Goal: Navigation & Orientation: Find specific page/section

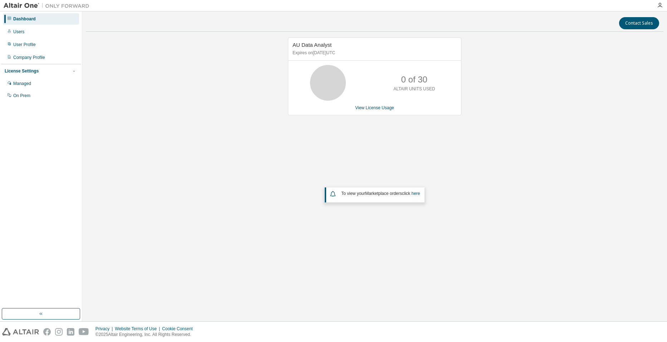
click at [39, 47] on div "User Profile" at bounding box center [41, 44] width 76 height 11
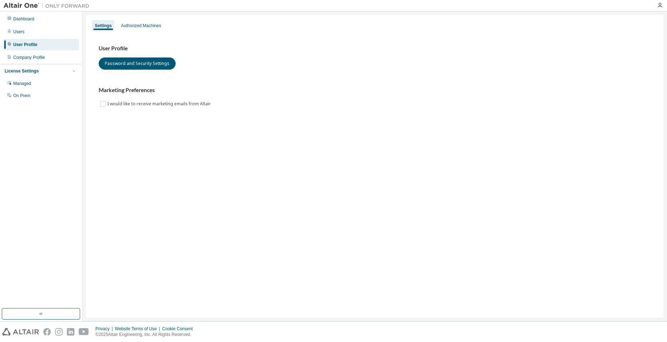
click at [145, 27] on div "Authorized Machines" at bounding box center [141, 26] width 40 height 6
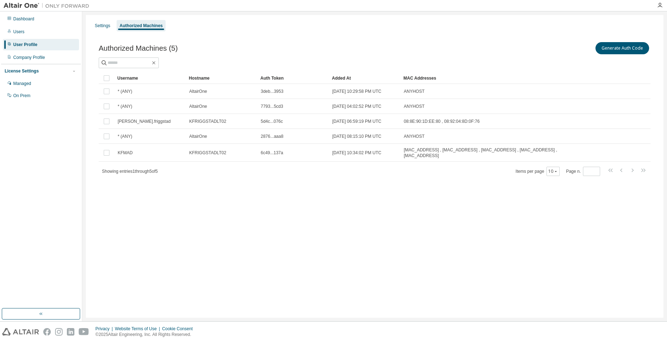
click at [18, 23] on div "Dashboard" at bounding box center [41, 18] width 76 height 11
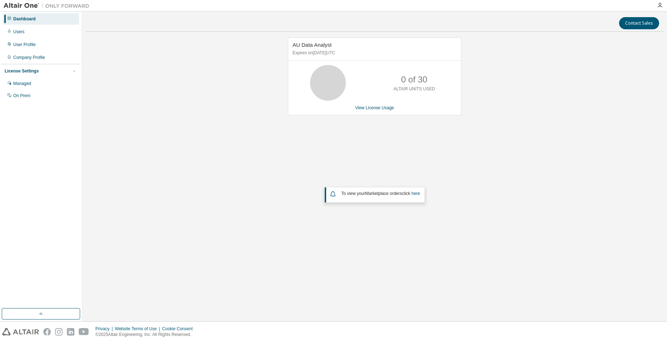
click at [49, 313] on button "button" at bounding box center [41, 313] width 78 height 11
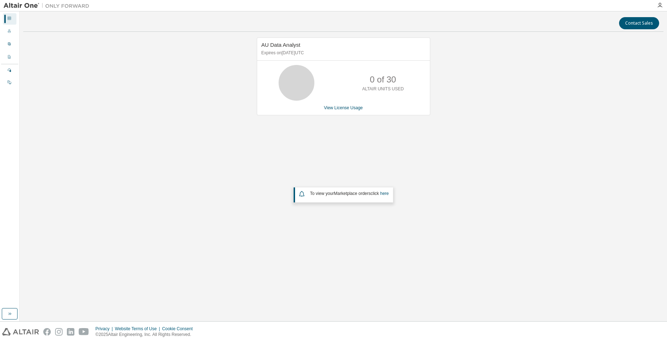
click at [13, 316] on button "button" at bounding box center [10, 313] width 16 height 11
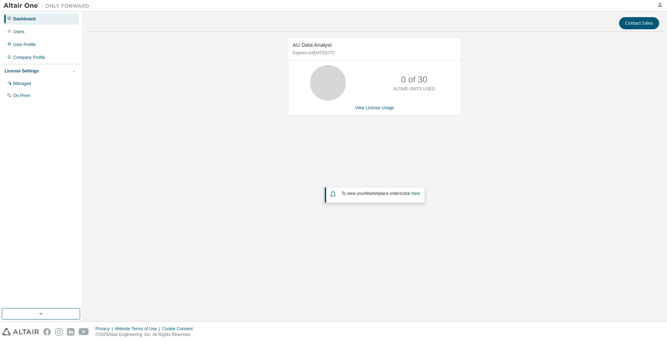
click at [60, 4] on img at bounding box center [48, 5] width 89 height 7
